Goal: Task Accomplishment & Management: Use online tool/utility

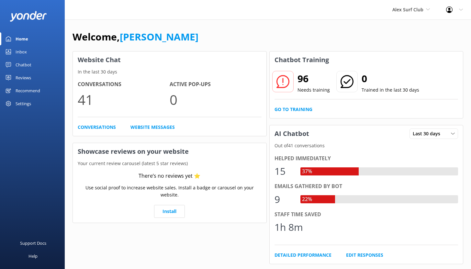
scroll to position [87, 0]
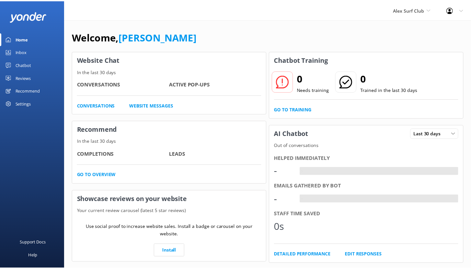
scroll to position [65, 0]
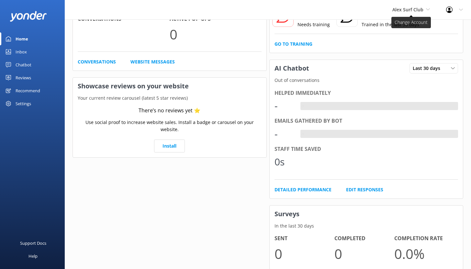
click at [413, 6] on span "Alex Surf Club" at bounding box center [407, 9] width 31 height 6
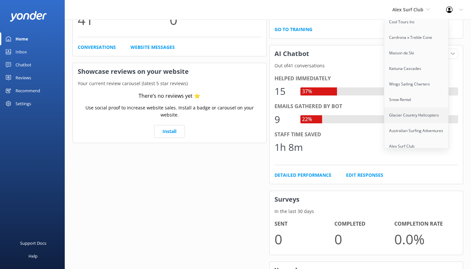
scroll to position [157, 0]
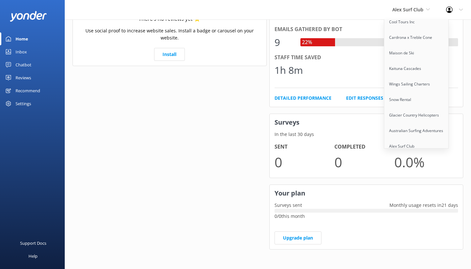
click at [200, 108] on div "Website Chat In the last 30 days Conversations 41 Active Pop-ups 0 Conversation…" at bounding box center [169, 75] width 197 height 365
